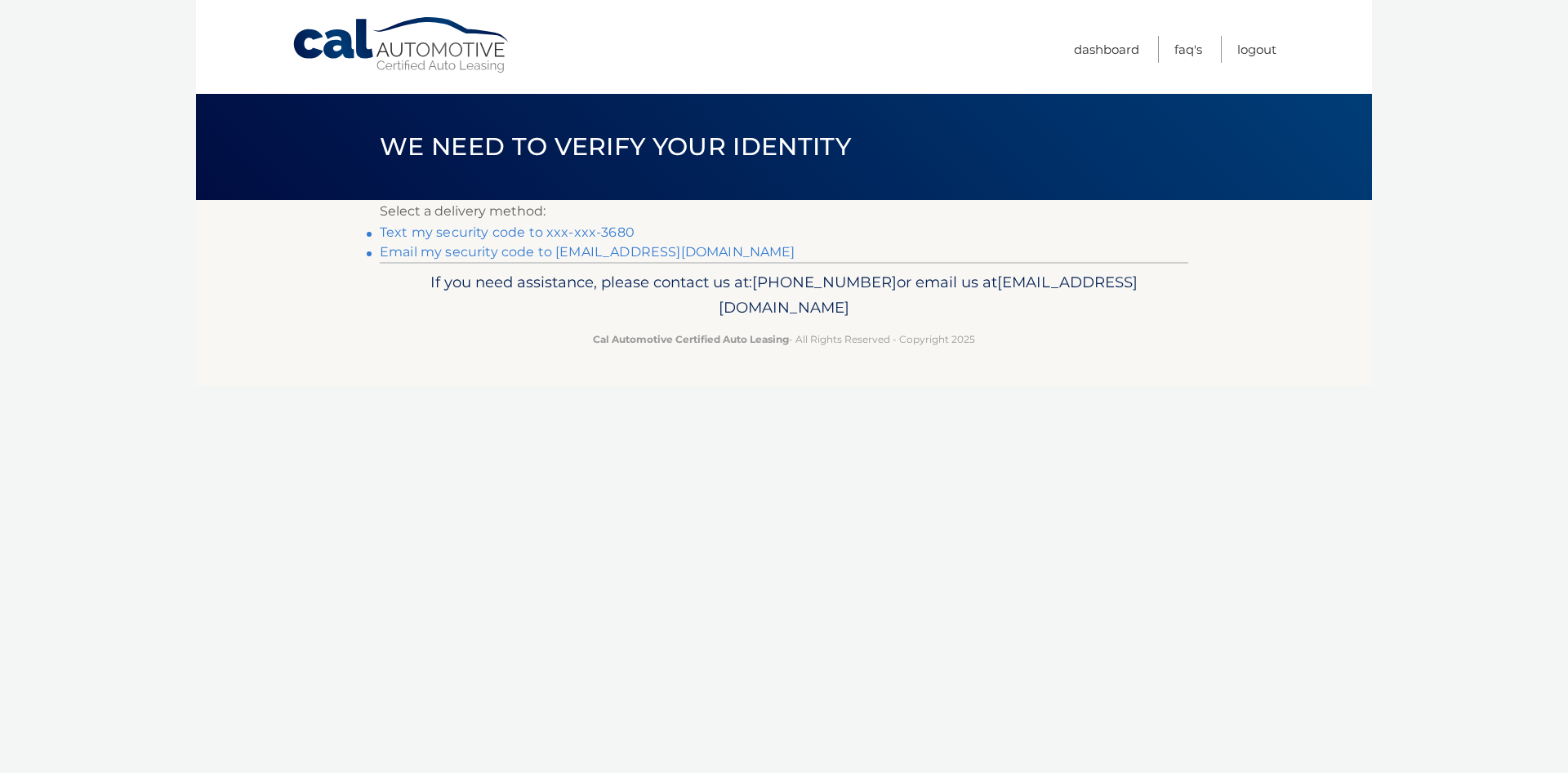
click at [618, 231] on link "Text my security code to xxx-xxx-3680" at bounding box center [507, 232] width 255 height 15
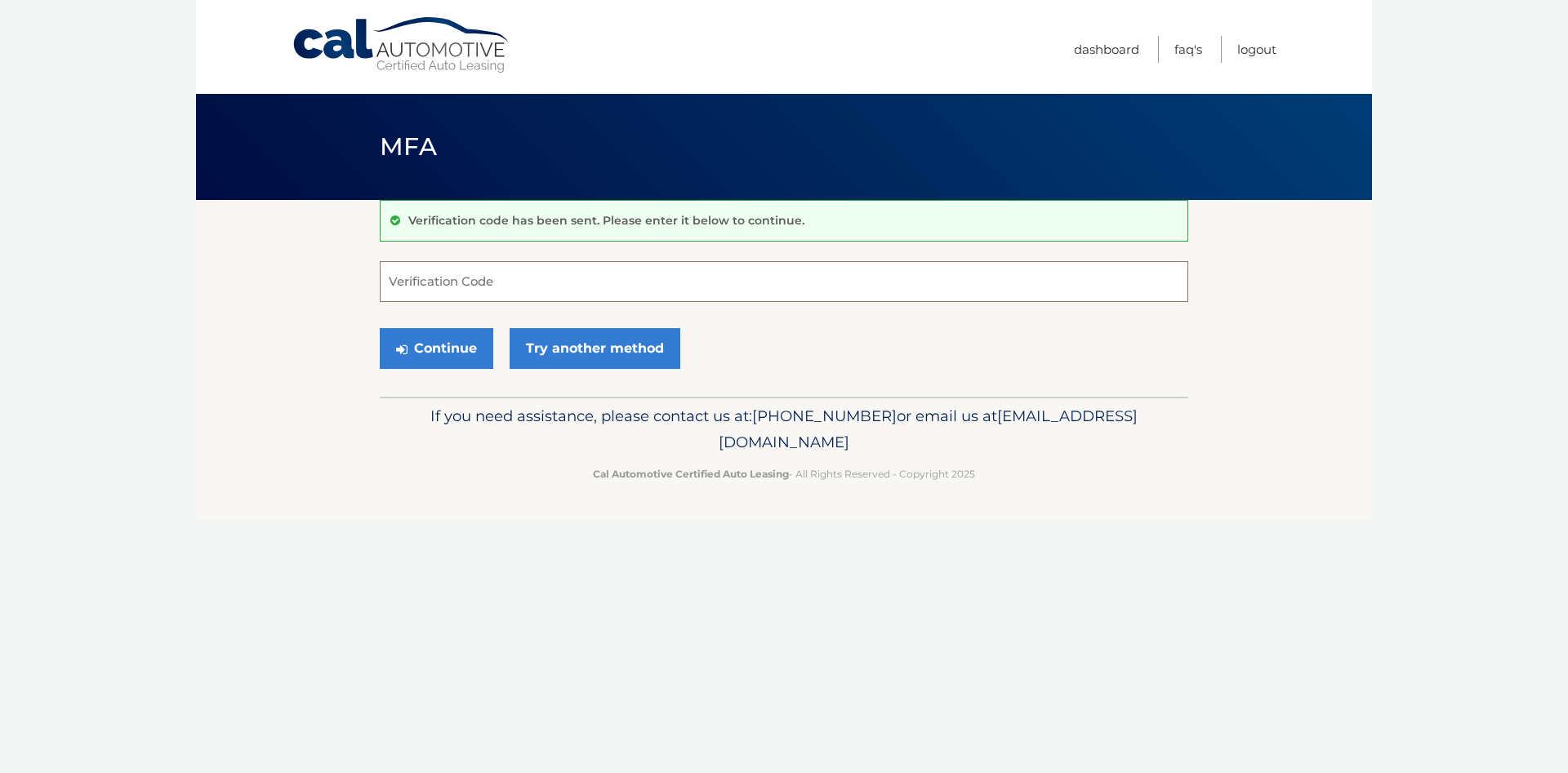
click at [559, 283] on input "Verification Code" at bounding box center [784, 282] width 809 height 41
type input "128775"
click at [435, 344] on button "Continue" at bounding box center [436, 348] width 114 height 41
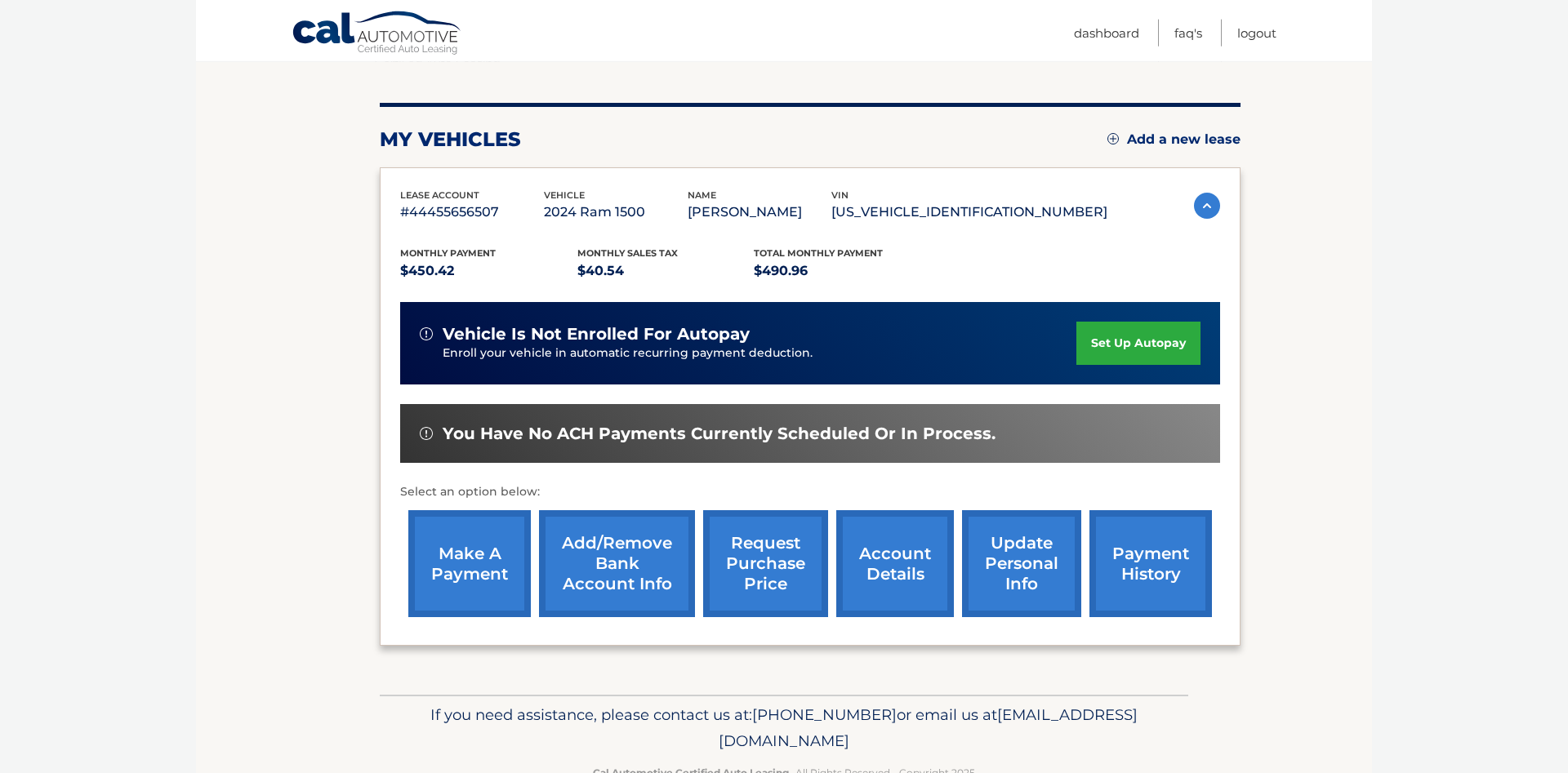
scroll to position [250, 0]
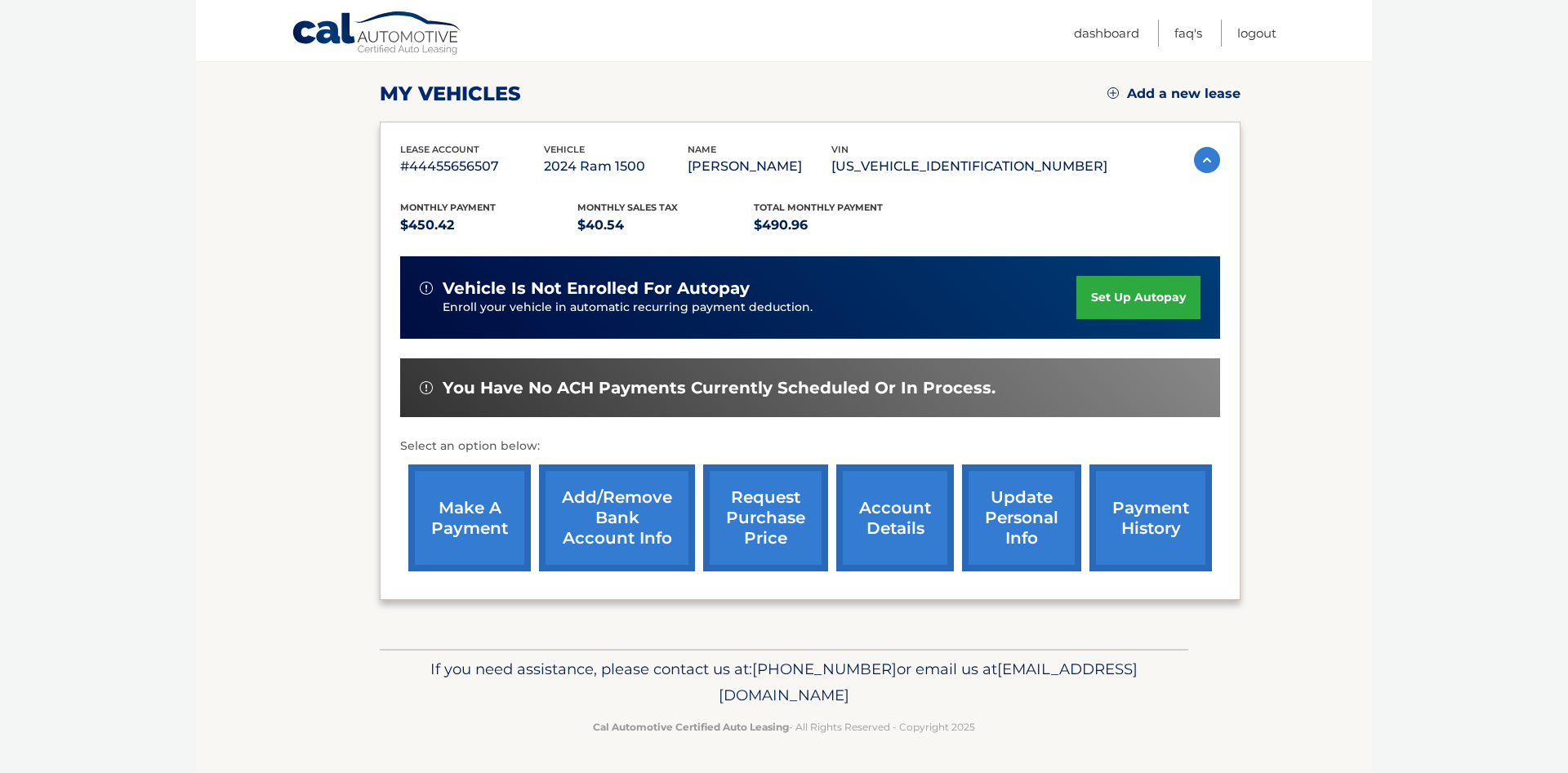
click at [459, 514] on link "make a payment" at bounding box center [469, 518] width 123 height 107
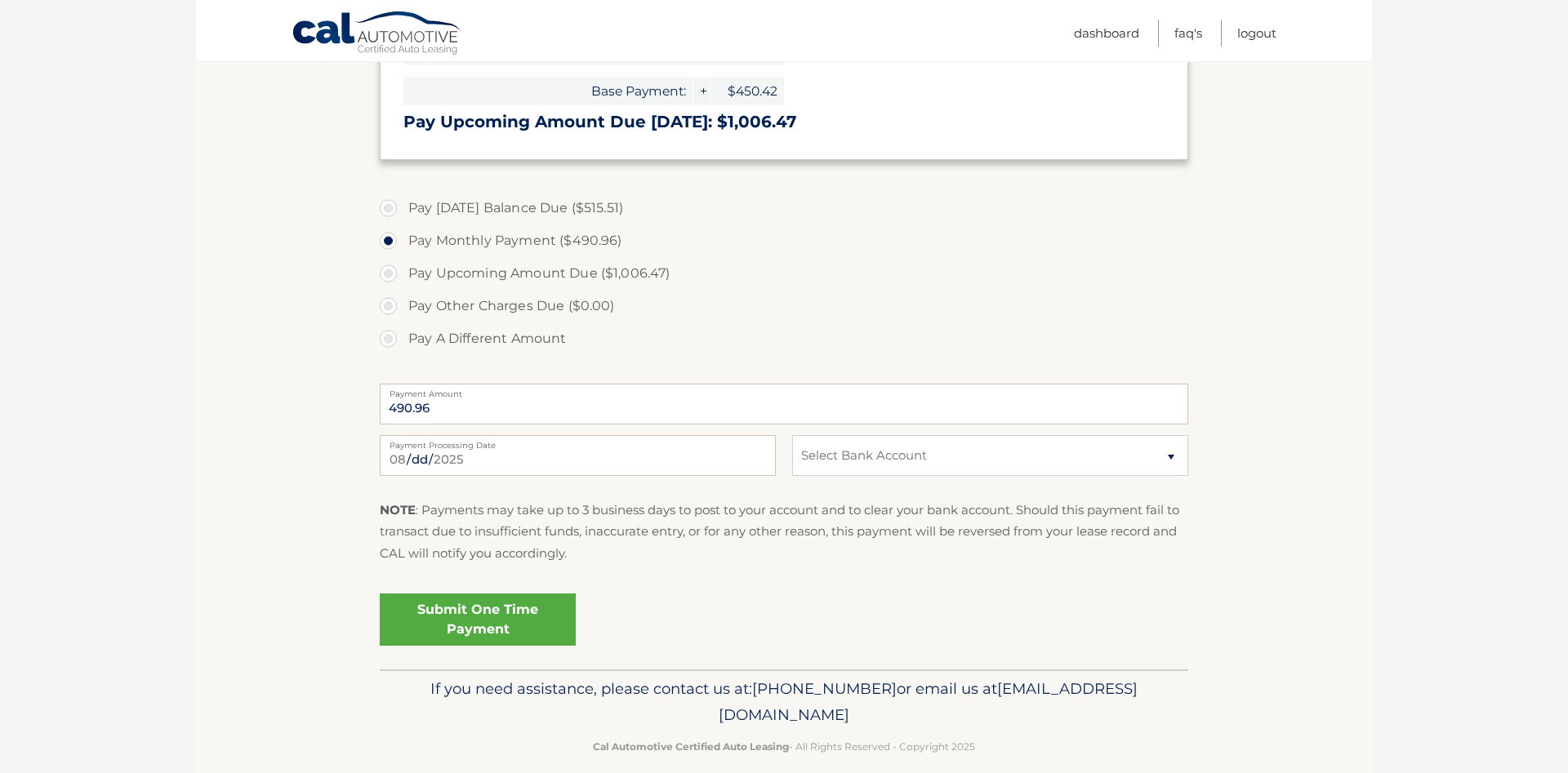
scroll to position [546, 0]
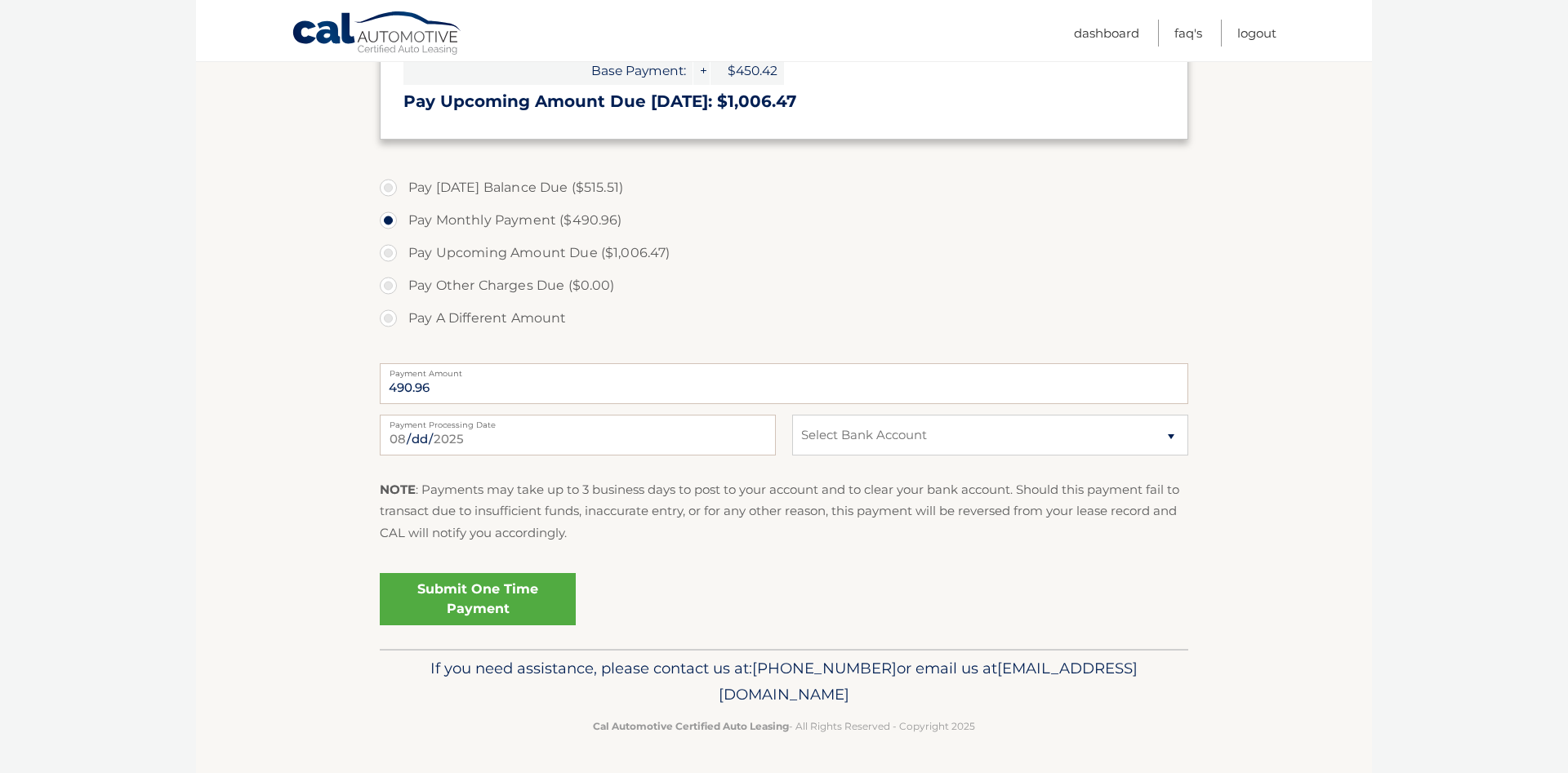
click at [388, 187] on label "Pay Today's Balance Due ($515.51)" at bounding box center [784, 187] width 809 height 33
click at [388, 187] on input "Pay Today's Balance Due ($515.51)" at bounding box center [395, 184] width 16 height 26
radio input "true"
type input "515.51"
click at [759, 438] on input "2025-08-10" at bounding box center [578, 435] width 396 height 41
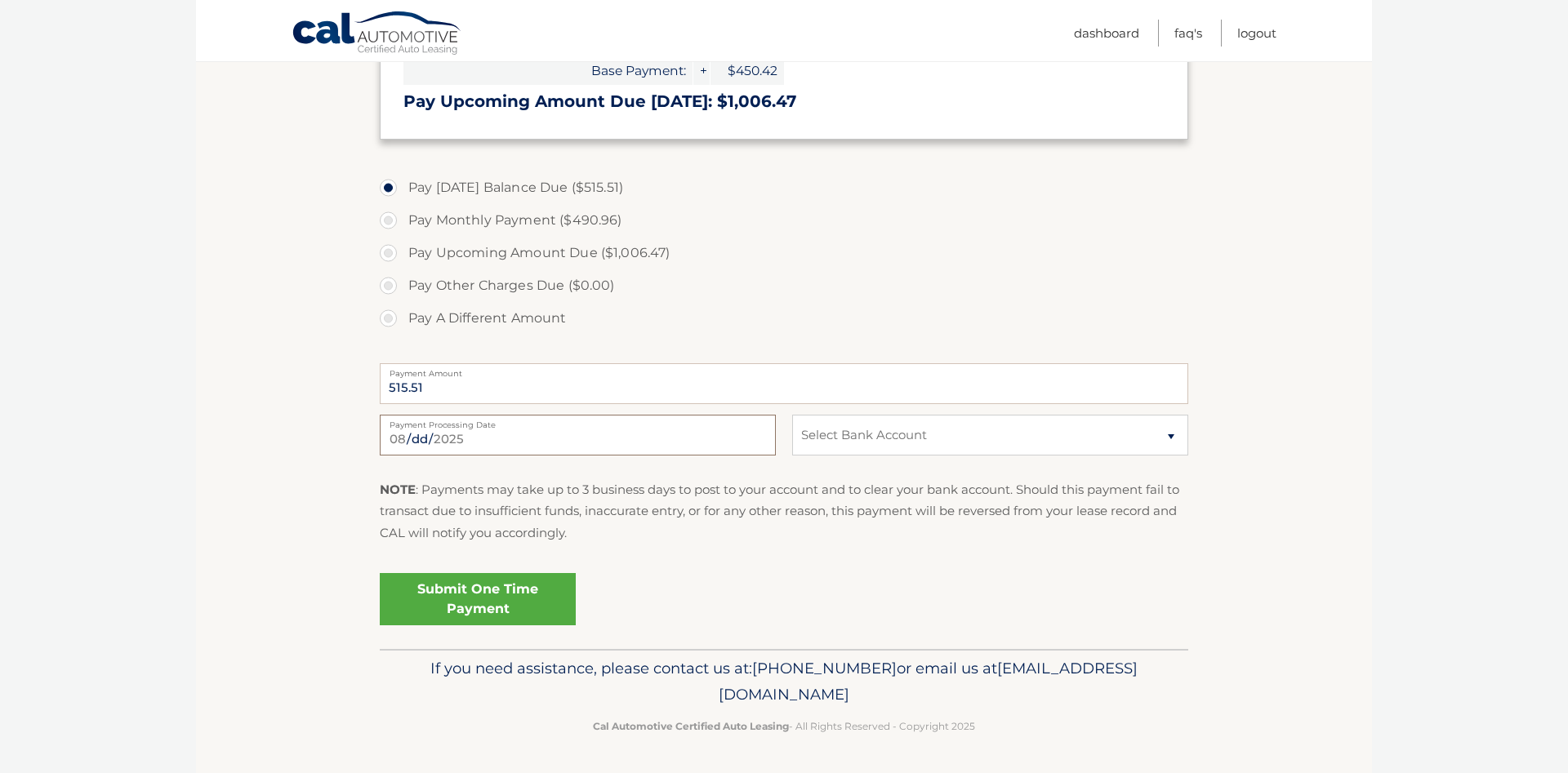
type input "2025-08-12"
click at [792, 415] on select "Select Bank Account Savings TD BANK, NA *****8950 Checking WELLS FARGO BANK ***…" at bounding box center [990, 435] width 396 height 41
select select "ZDhlNzUxMTItMzc1MS00MTVhLTgzYmEtMzgxM2M3MTc4ODJk"
click option "Checking WELLS FARGO BANK *****6546" at bounding box center [0, 0] width 0 height 0
click at [484, 595] on link "Submit One Time Payment" at bounding box center [477, 599] width 196 height 52
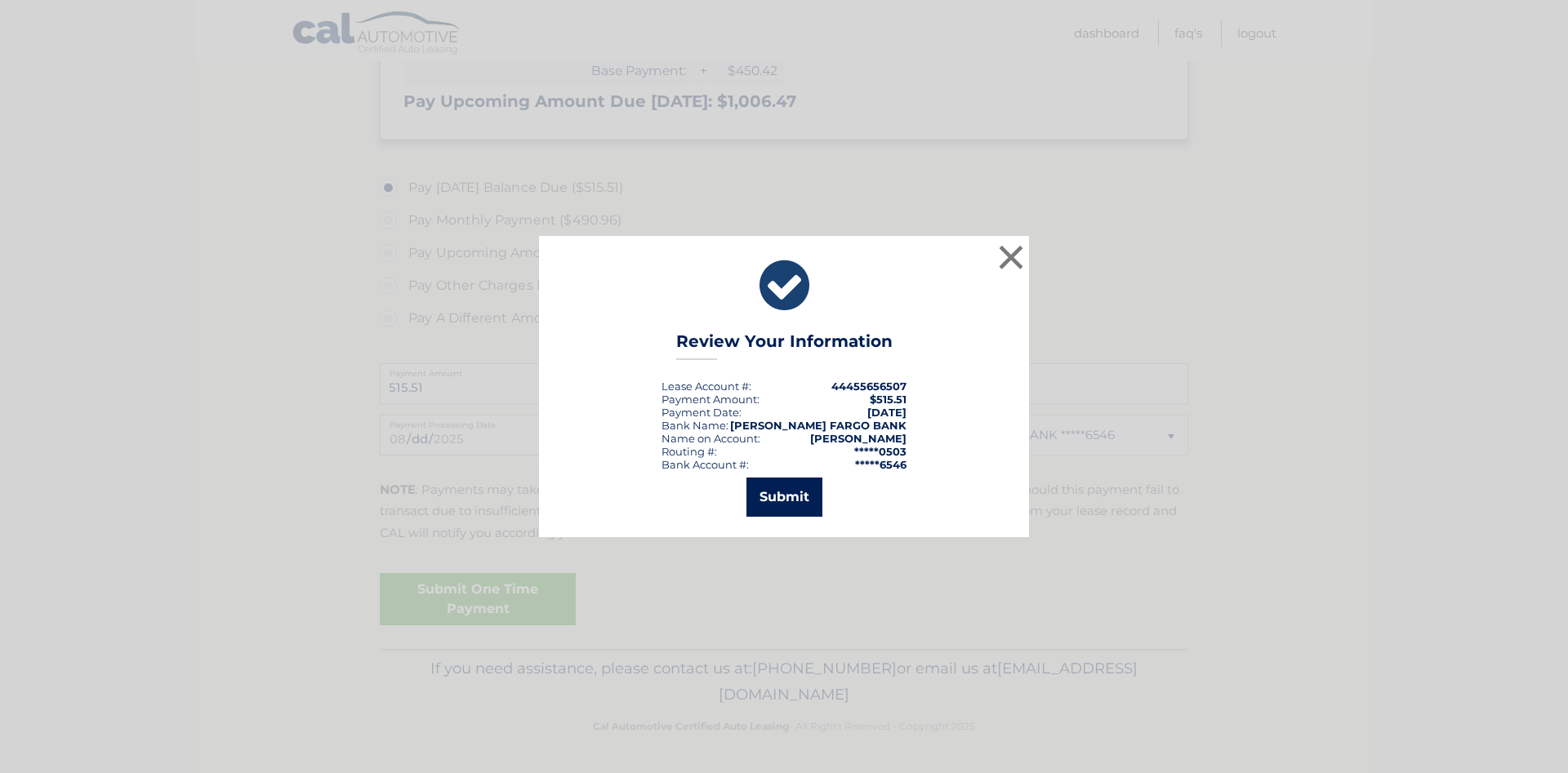
click at [791, 503] on button "Submit" at bounding box center [784, 498] width 76 height 39
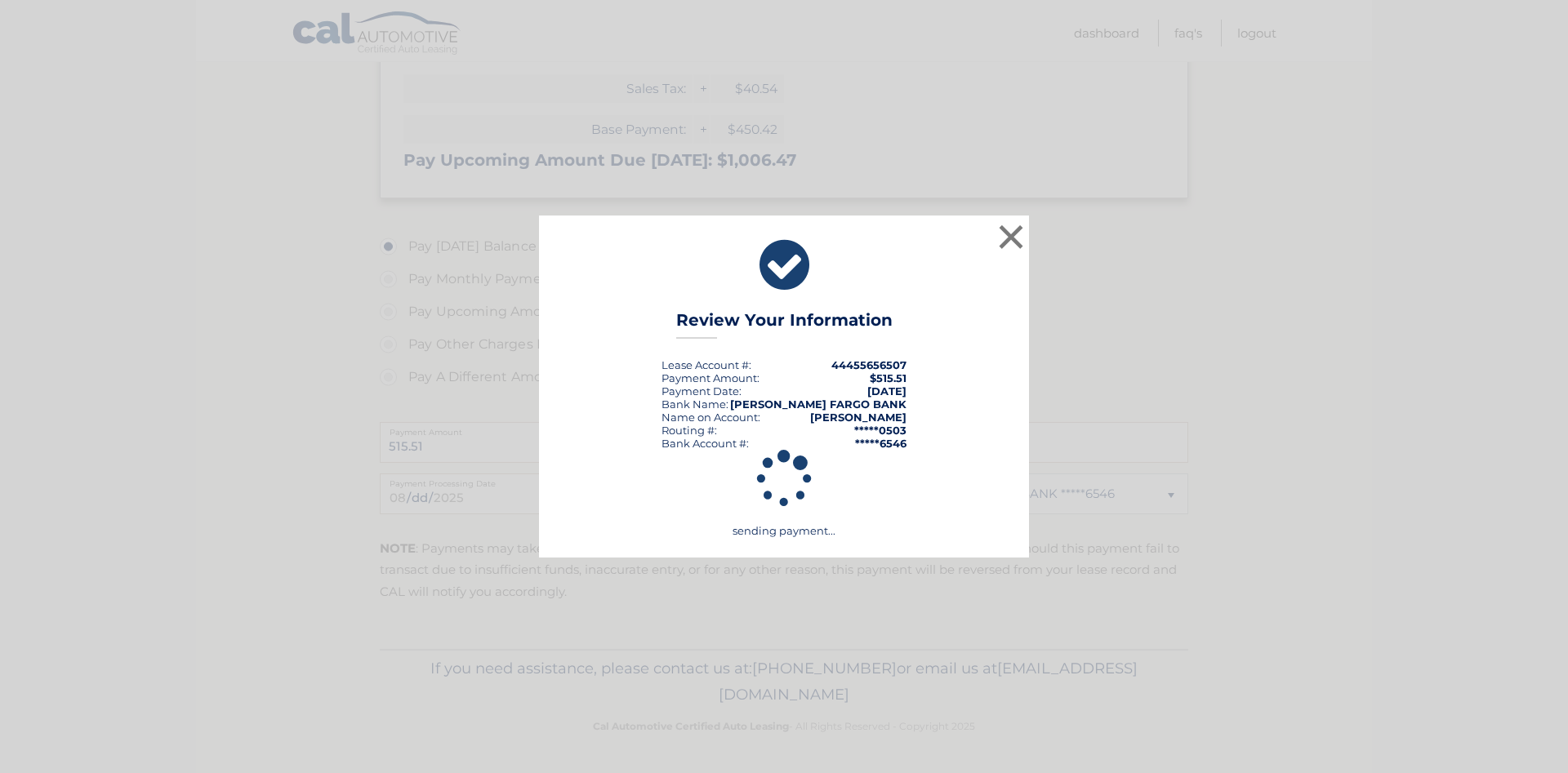
scroll to position [487, 0]
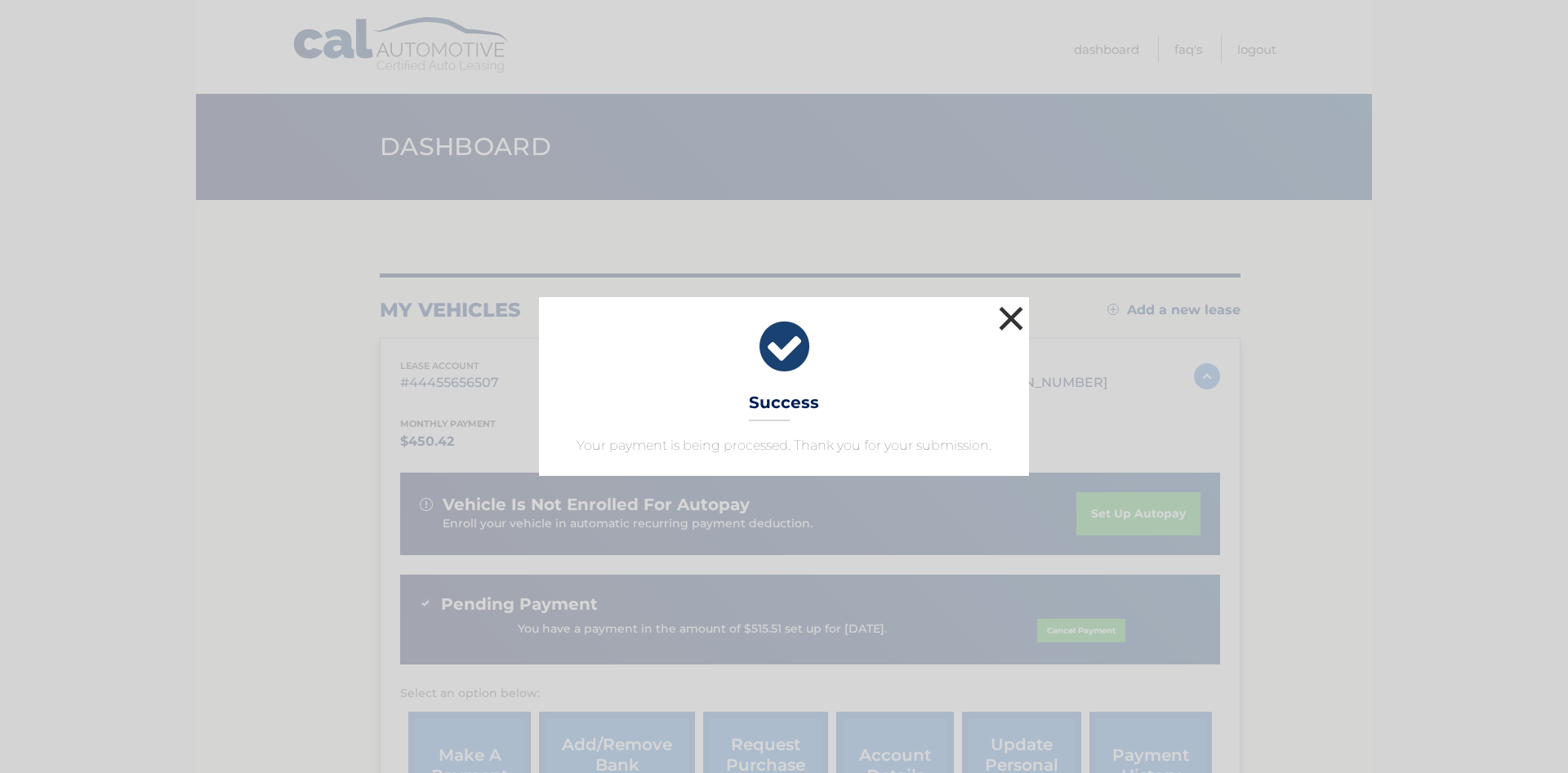
click at [1006, 309] on button "×" at bounding box center [1011, 318] width 33 height 33
